Goal: Check status: Check status

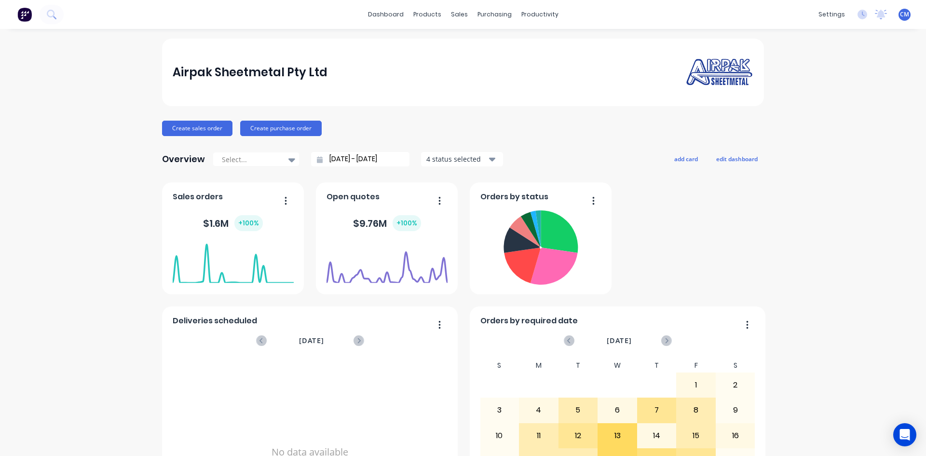
click at [429, 15] on div "products" at bounding box center [428, 14] width 38 height 14
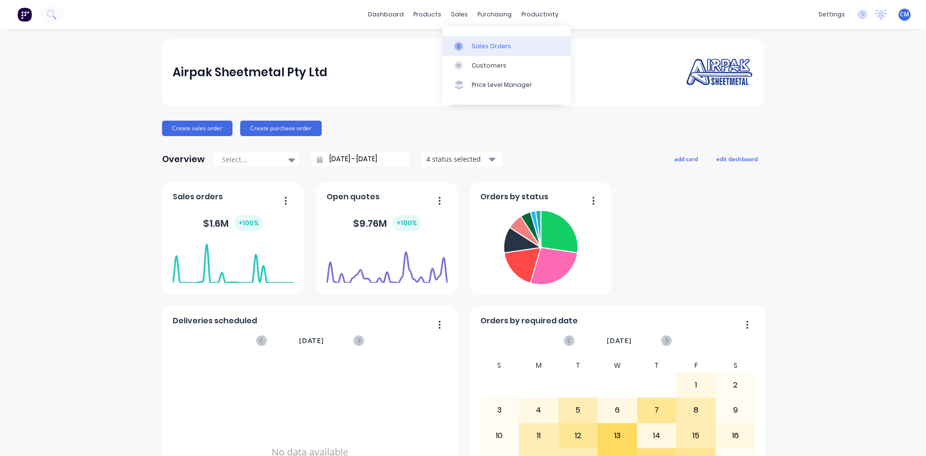
click at [477, 46] on div "Sales Orders" at bounding box center [492, 46] width 40 height 9
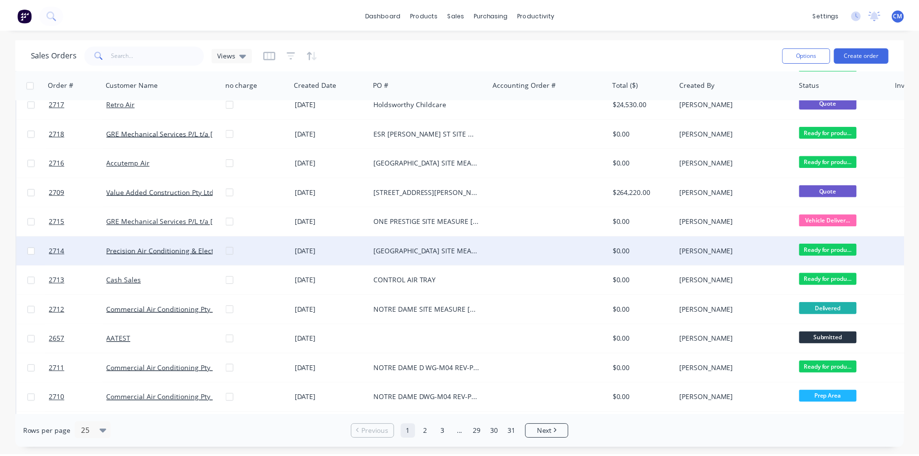
scroll to position [376, 0]
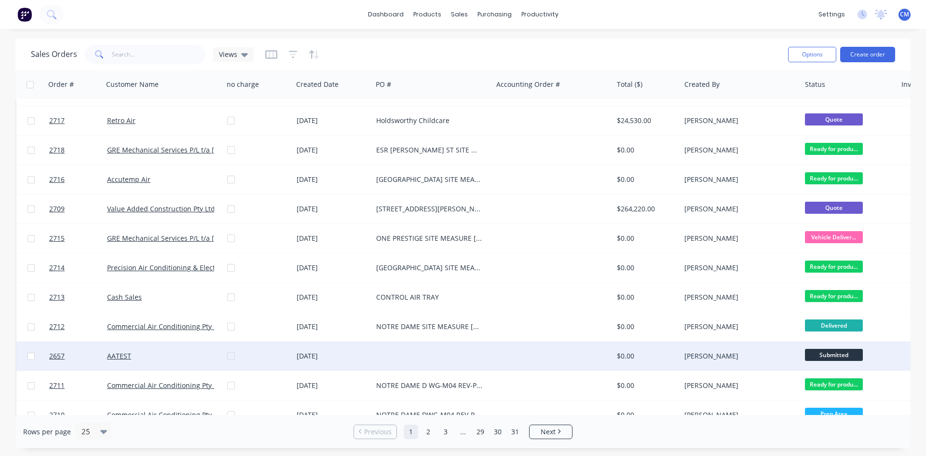
click at [321, 356] on div "[DATE]" at bounding box center [333, 356] width 72 height 10
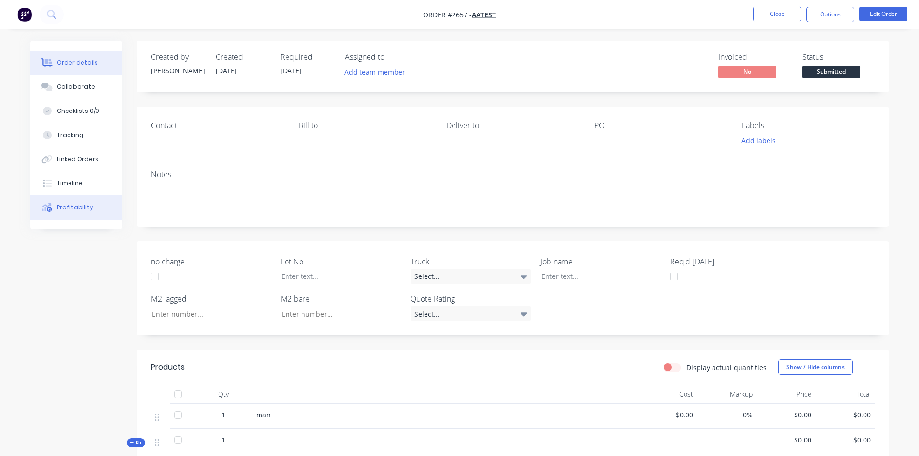
click at [74, 204] on div "Profitability" at bounding box center [75, 207] width 36 height 9
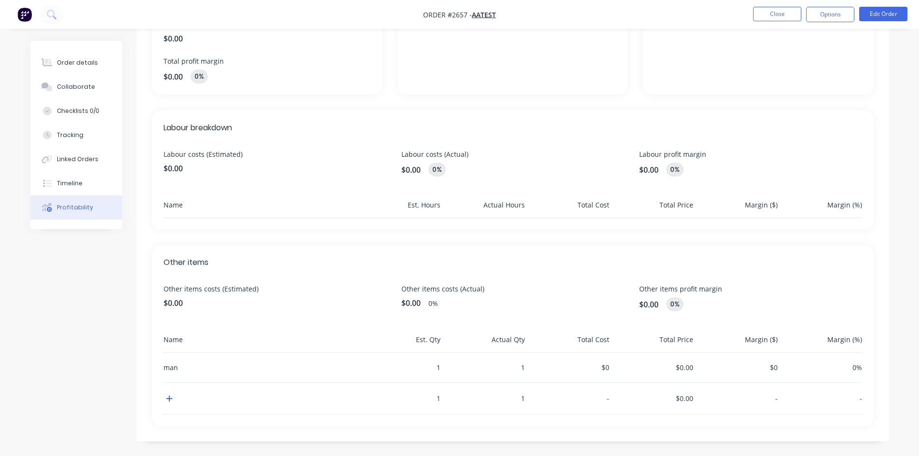
scroll to position [184, 0]
click at [77, 137] on div "Tracking" at bounding box center [70, 135] width 27 height 9
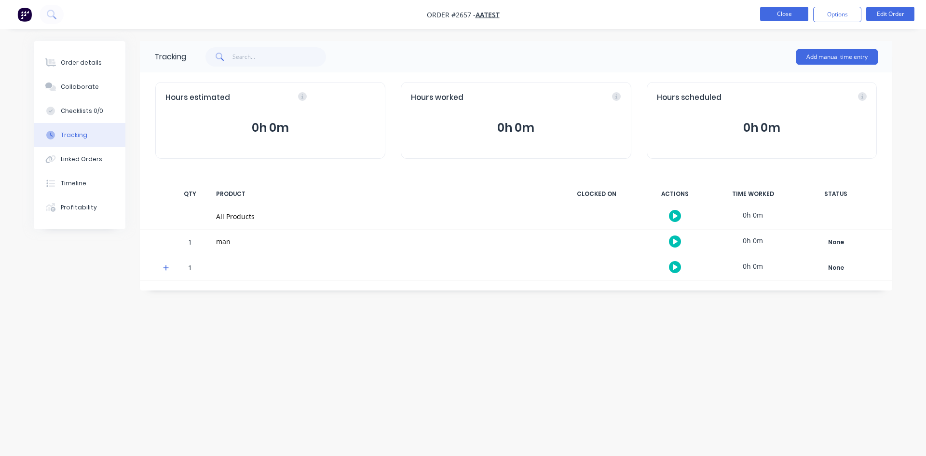
click at [780, 19] on button "Close" at bounding box center [784, 14] width 48 height 14
